Goal: Information Seeking & Learning: Find specific fact

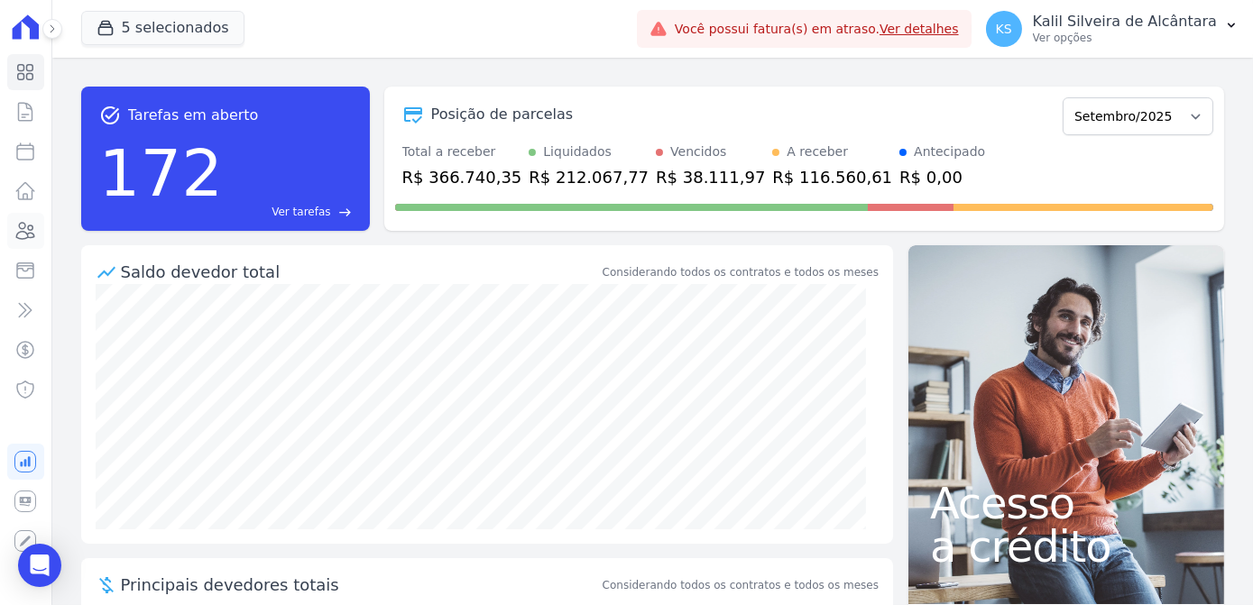
click at [28, 231] on icon at bounding box center [25, 231] width 22 height 22
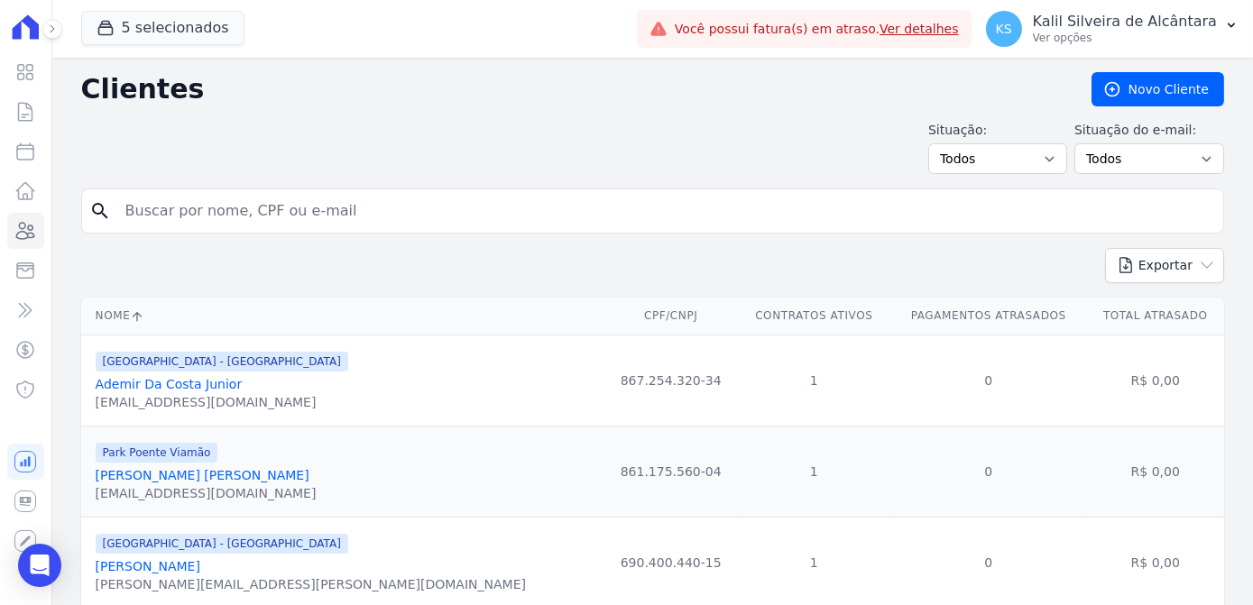
click at [237, 199] on input "search" at bounding box center [665, 211] width 1101 height 36
type input "W"
type input "ESTEFANE"
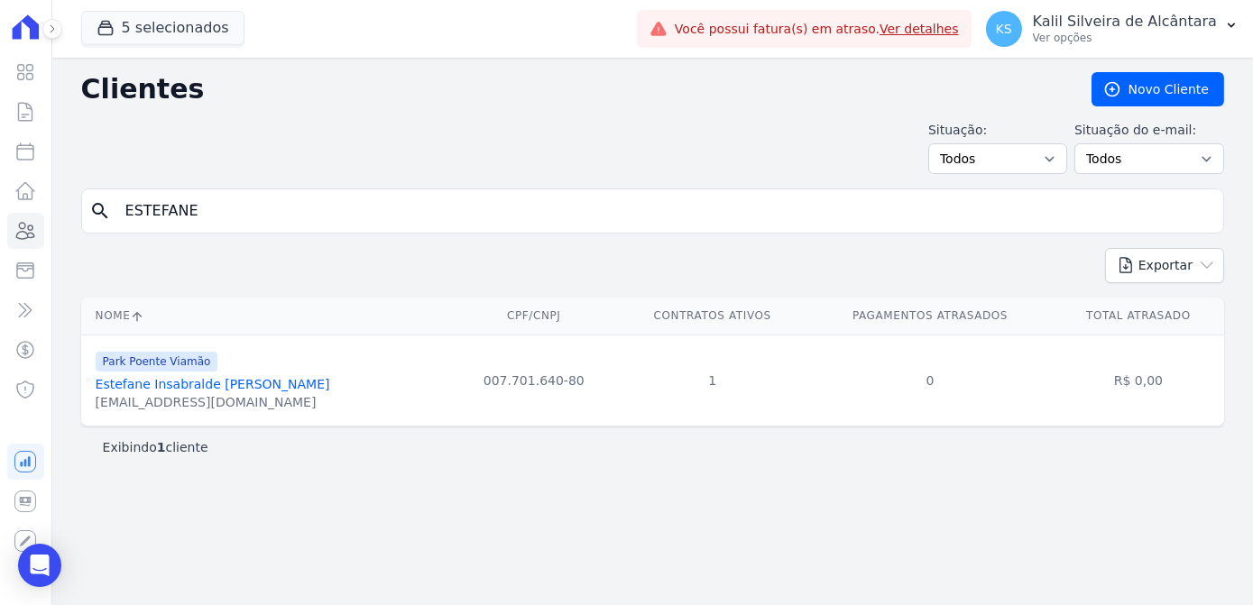
click at [214, 377] on link "Estefane Insabralde [PERSON_NAME]" at bounding box center [213, 384] width 234 height 14
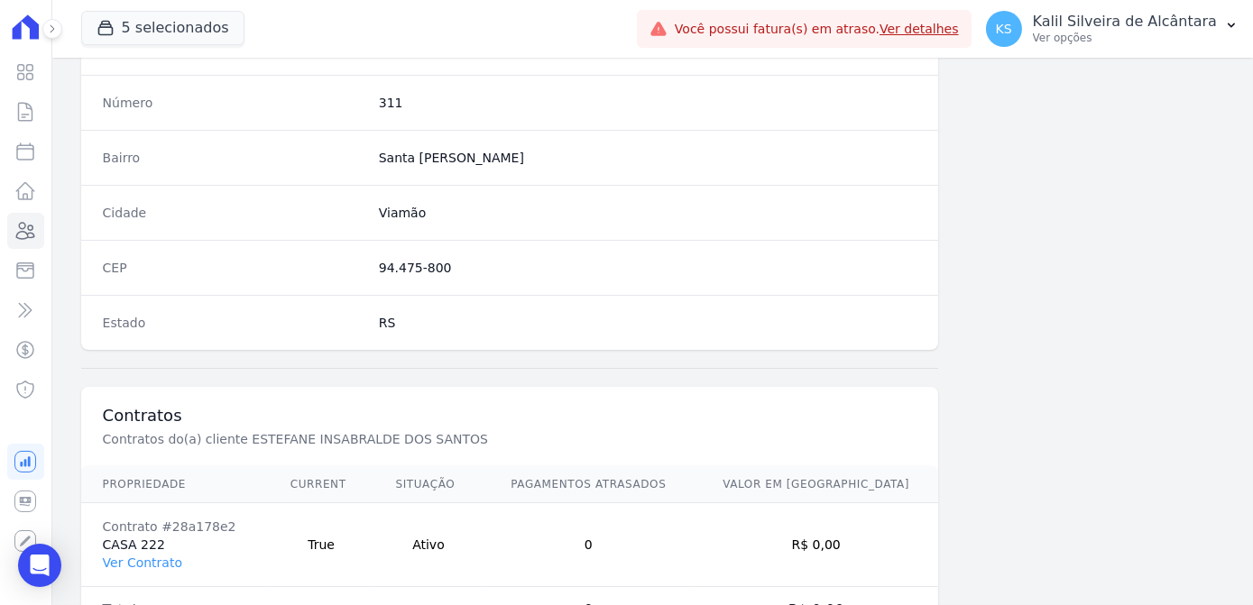
scroll to position [1074, 0]
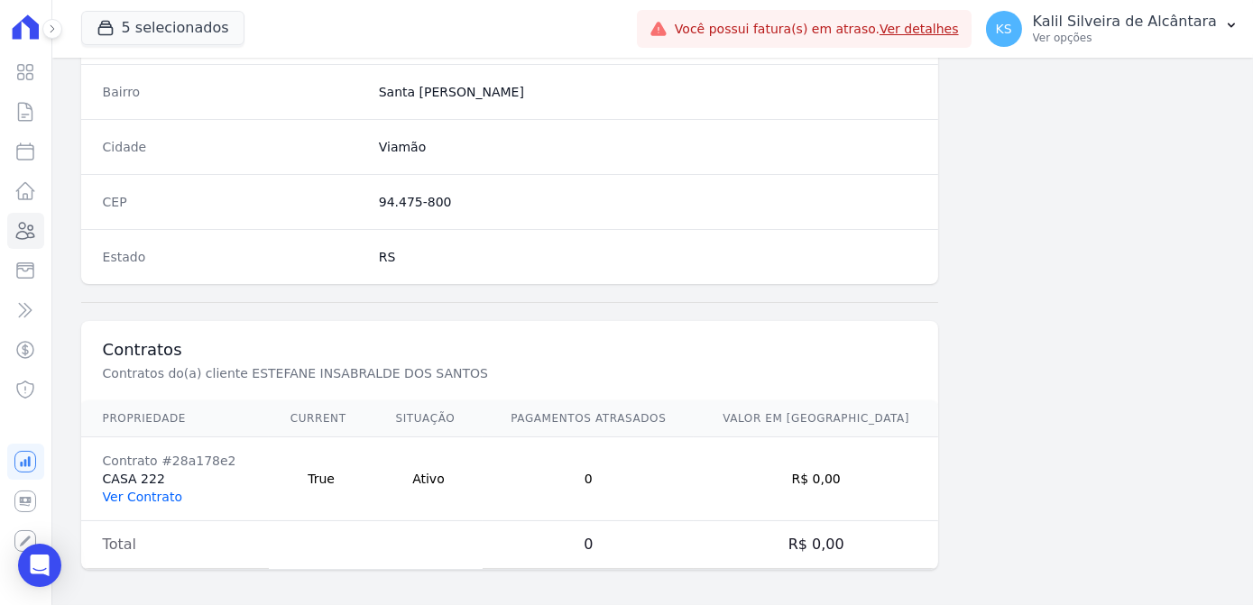
click at [151, 493] on link "Ver Contrato" at bounding box center [142, 497] width 79 height 14
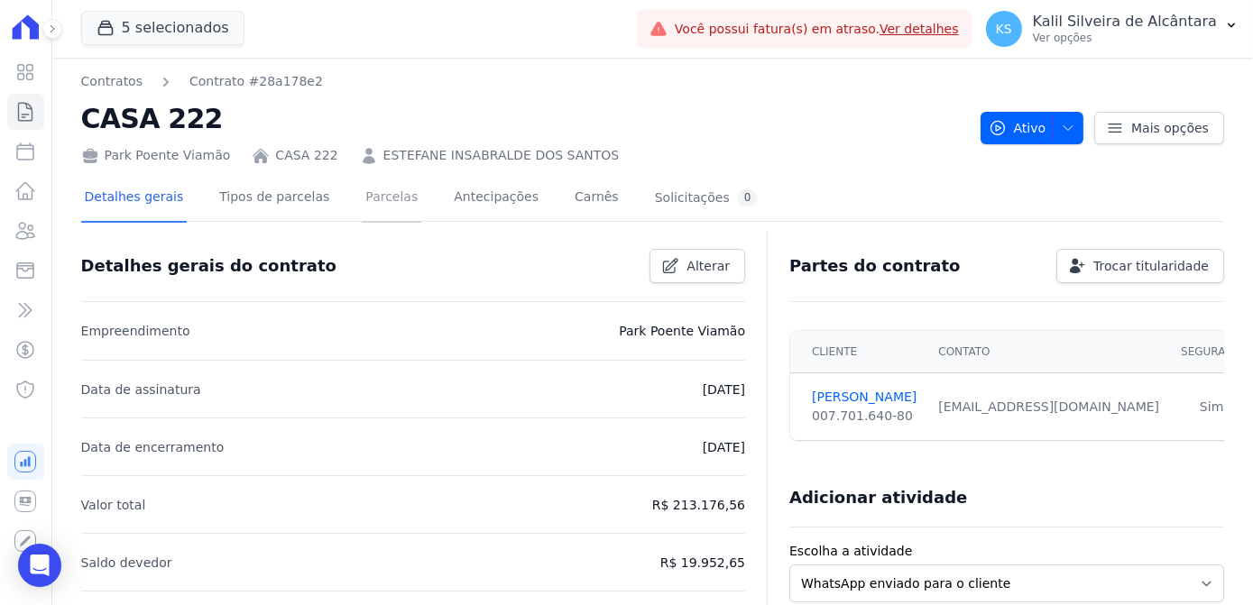
click at [363, 206] on link "Parcelas" at bounding box center [392, 199] width 60 height 48
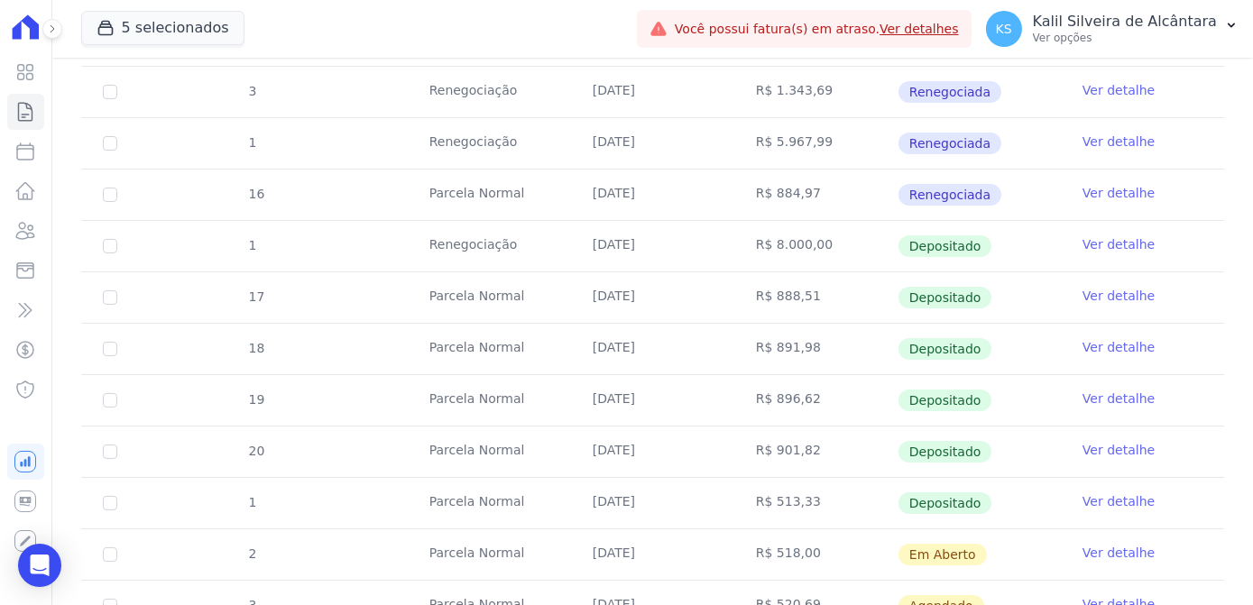
scroll to position [738, 0]
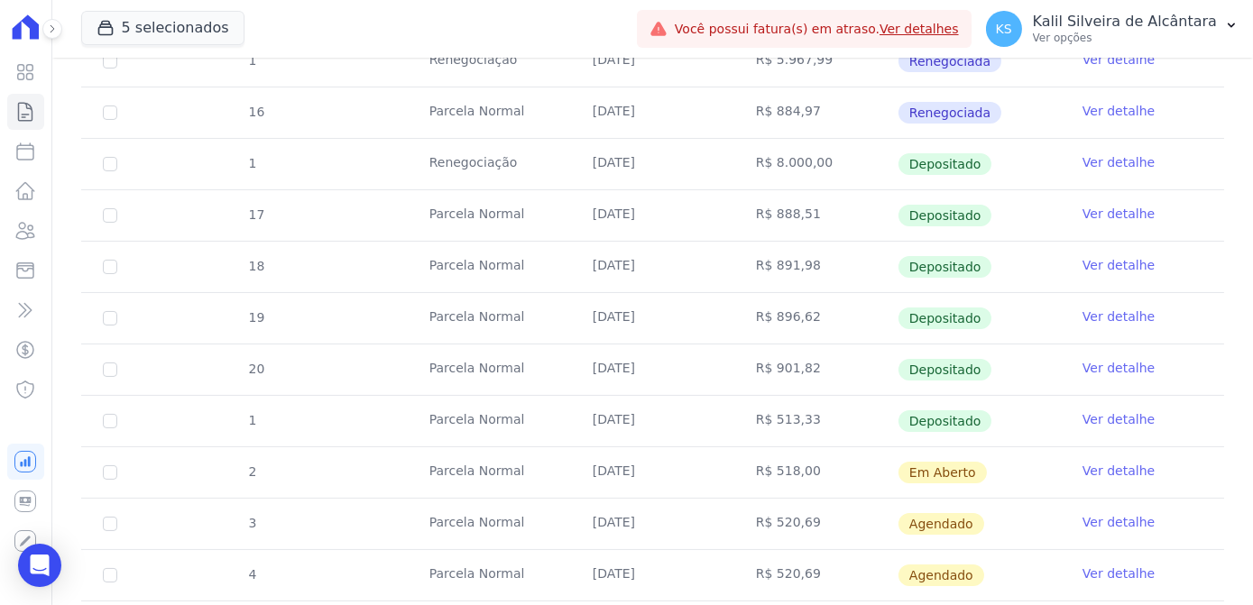
click at [1135, 410] on link "Ver detalhe" at bounding box center [1118, 419] width 72 height 18
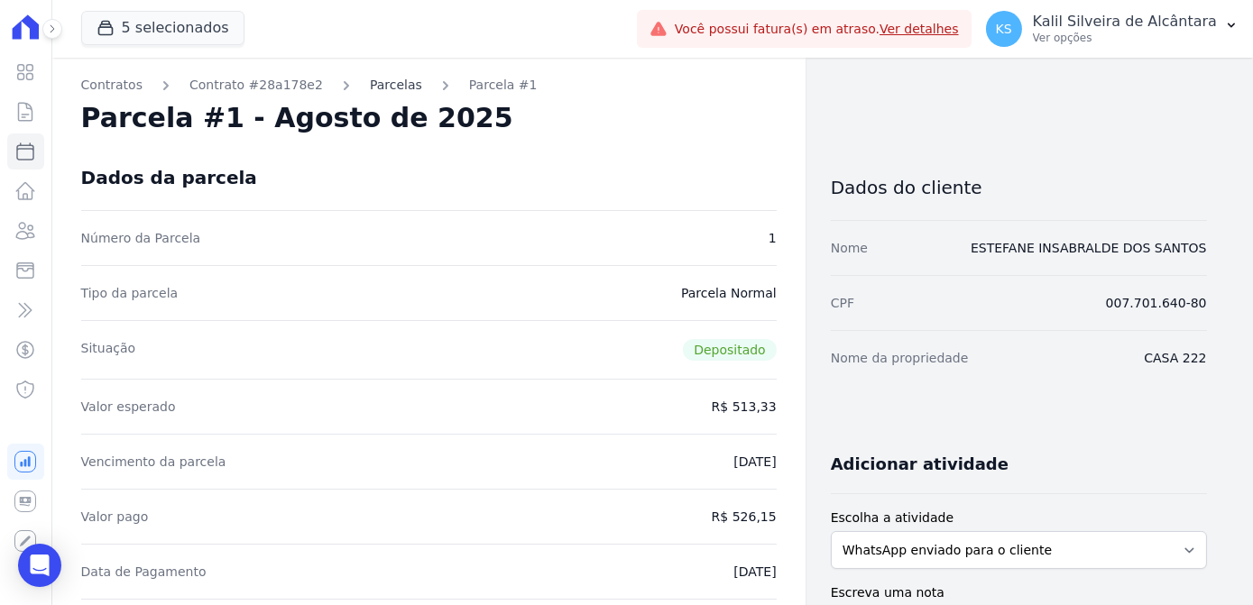
click at [370, 83] on link "Parcelas" at bounding box center [396, 85] width 52 height 19
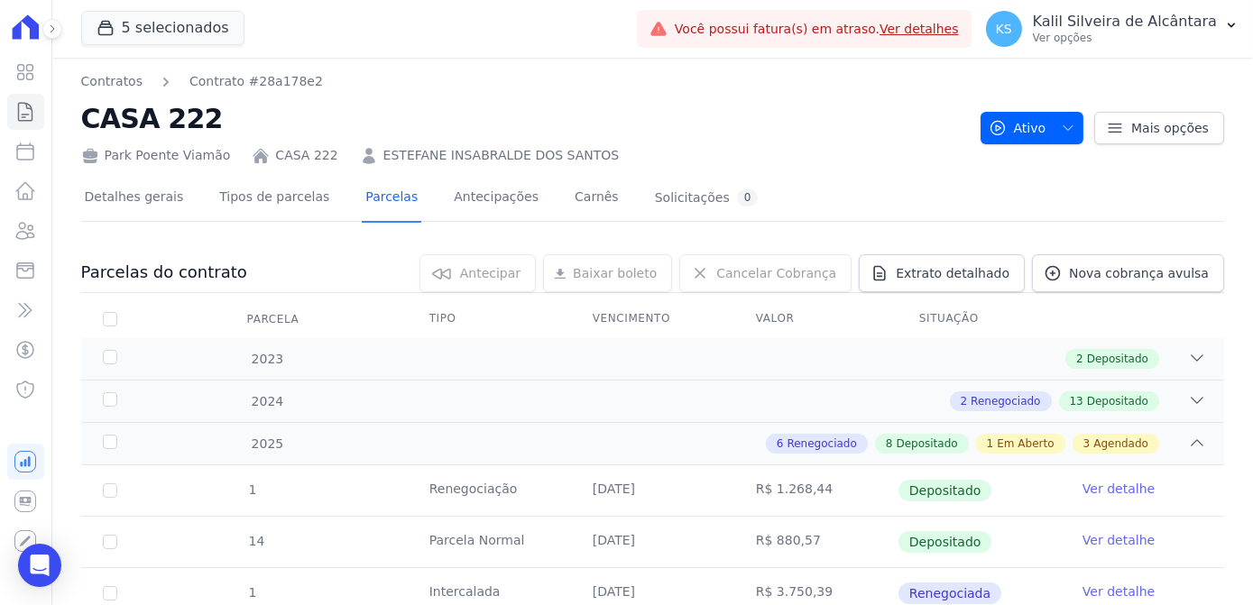
click at [518, 154] on link "ESTEFANE INSABRALDE DOS SANTOS" at bounding box center [501, 155] width 236 height 19
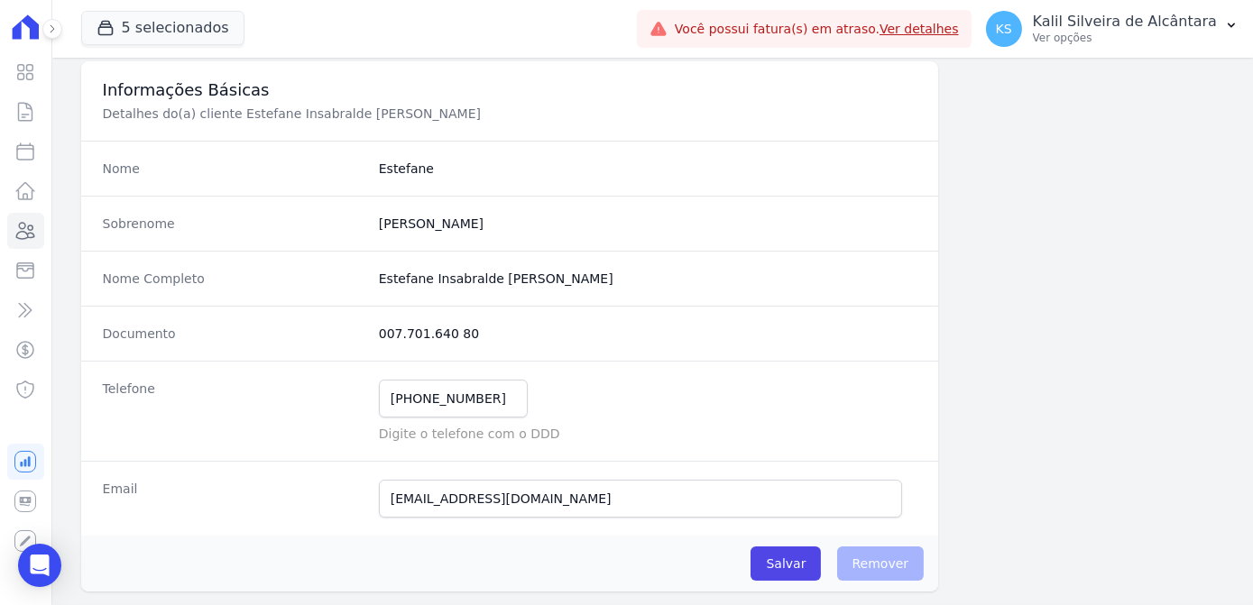
scroll to position [163, 0]
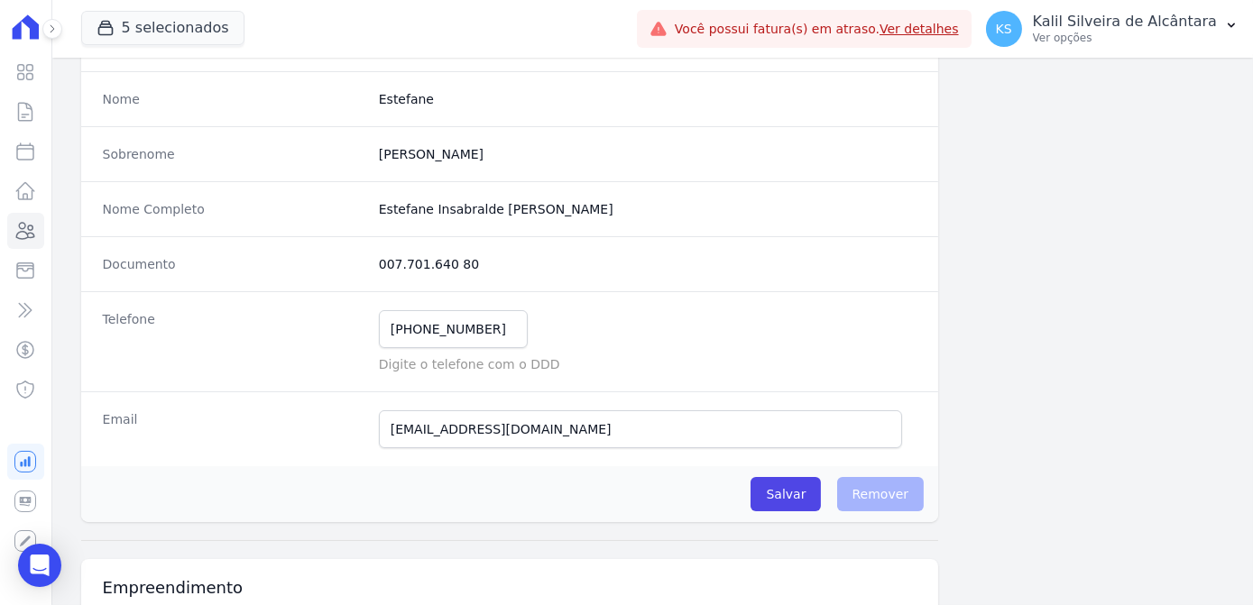
drag, startPoint x: 463, startPoint y: 264, endPoint x: 377, endPoint y: 267, distance: 85.7
click at [379, 267] on dd "007.701.640 80" at bounding box center [647, 264] width 537 height 18
copy dd "007.701.640 80"
